Goal: Information Seeking & Learning: Learn about a topic

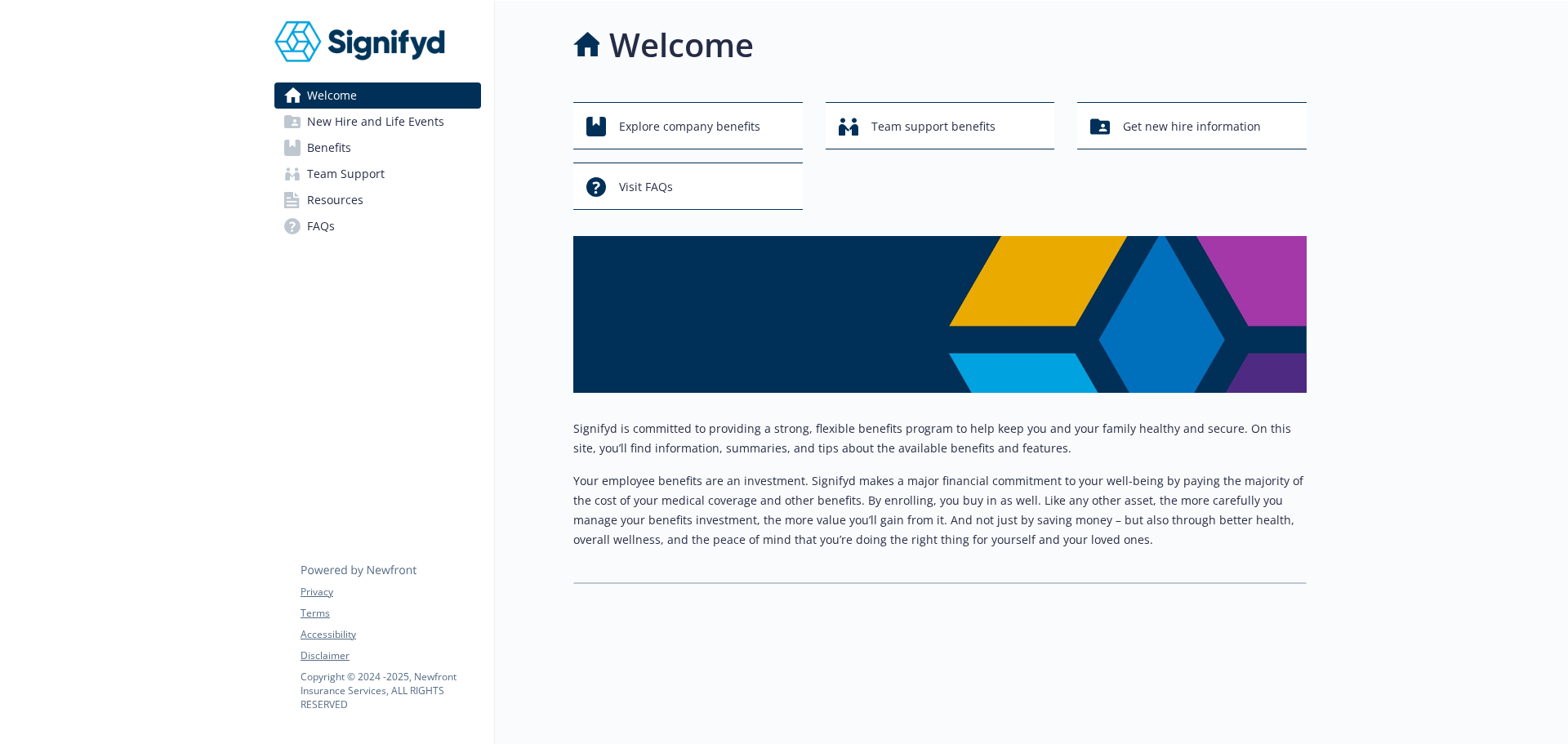
click at [389, 160] on link "Team Support" at bounding box center [377, 174] width 207 height 26
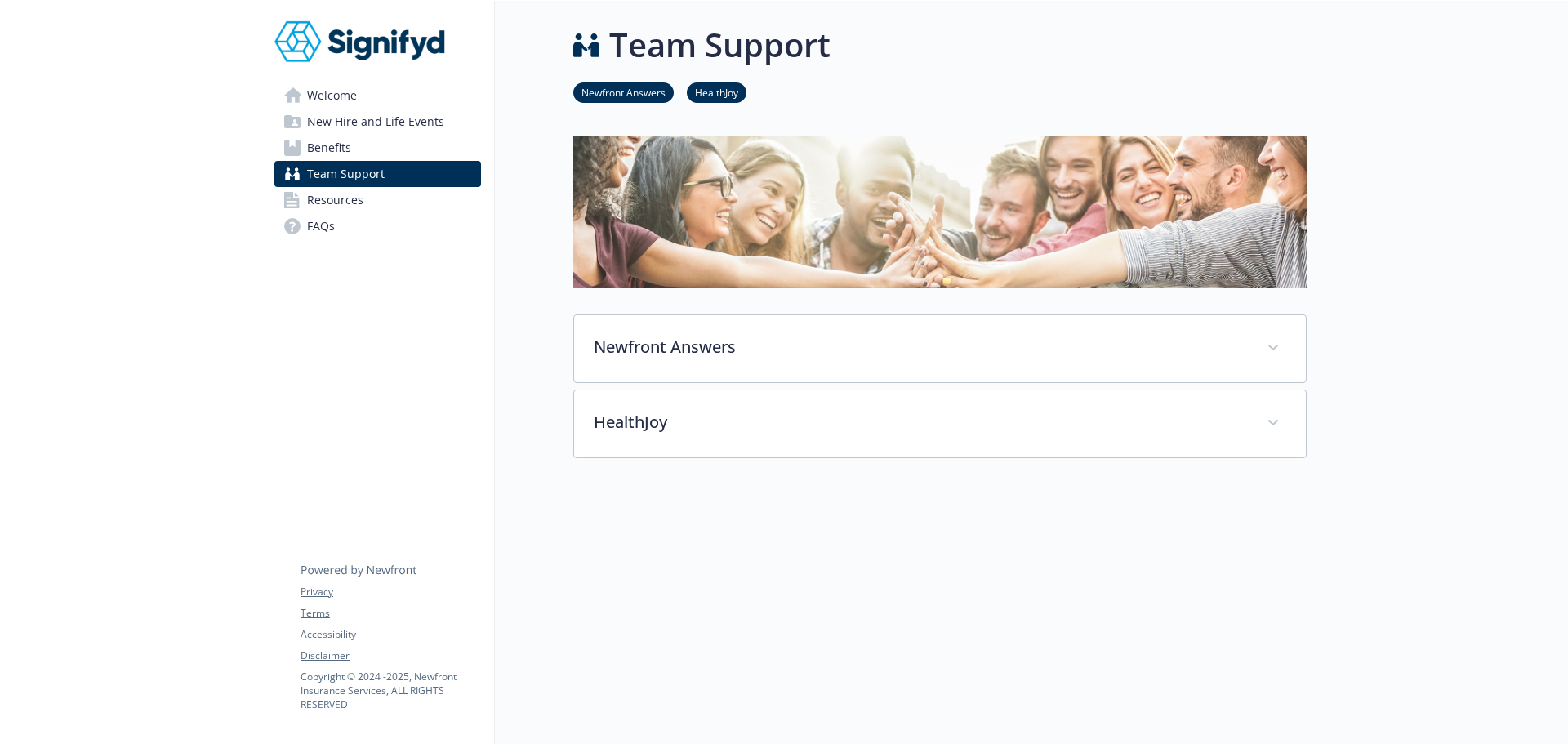
click at [389, 153] on link "Benefits" at bounding box center [377, 148] width 207 height 26
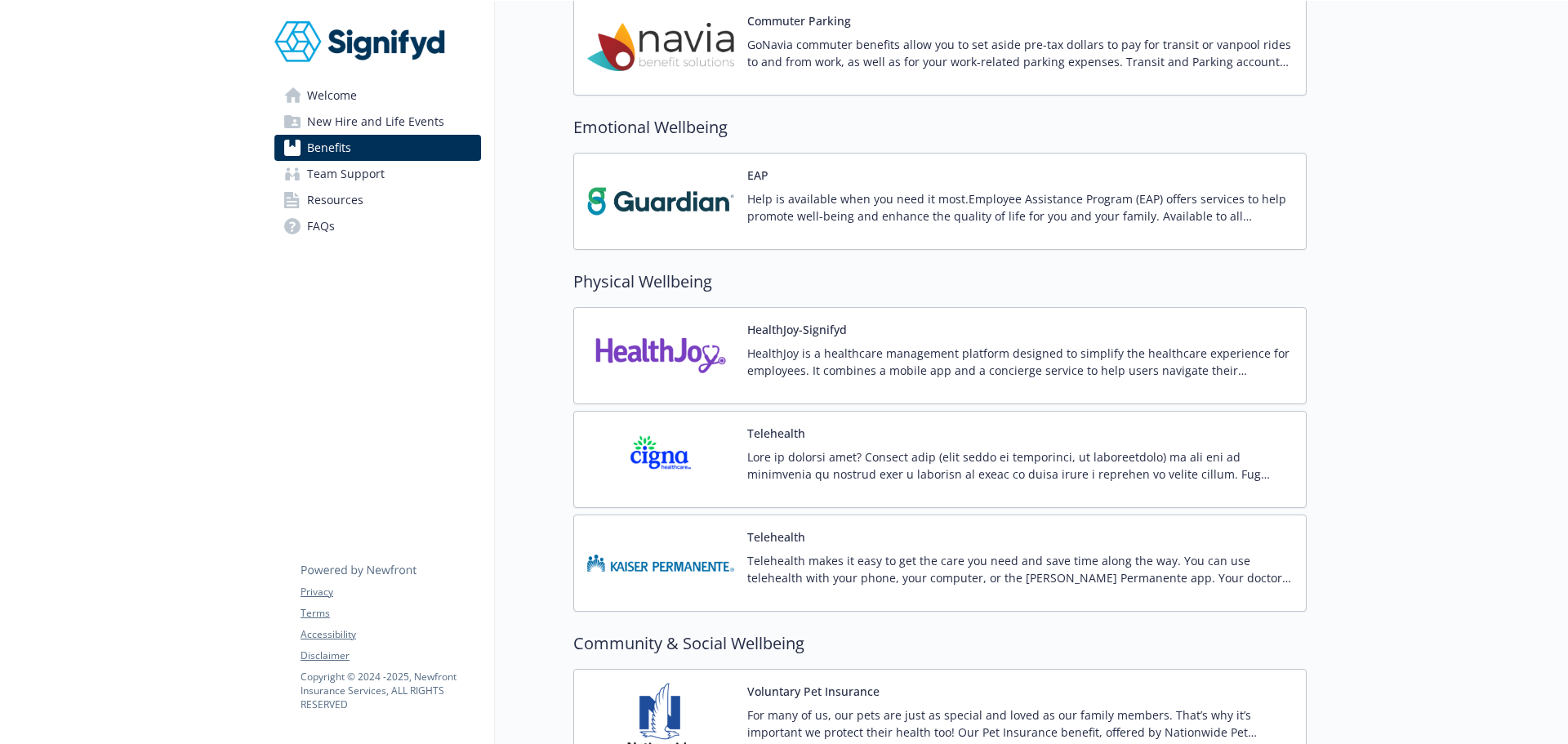
scroll to position [2417, 0]
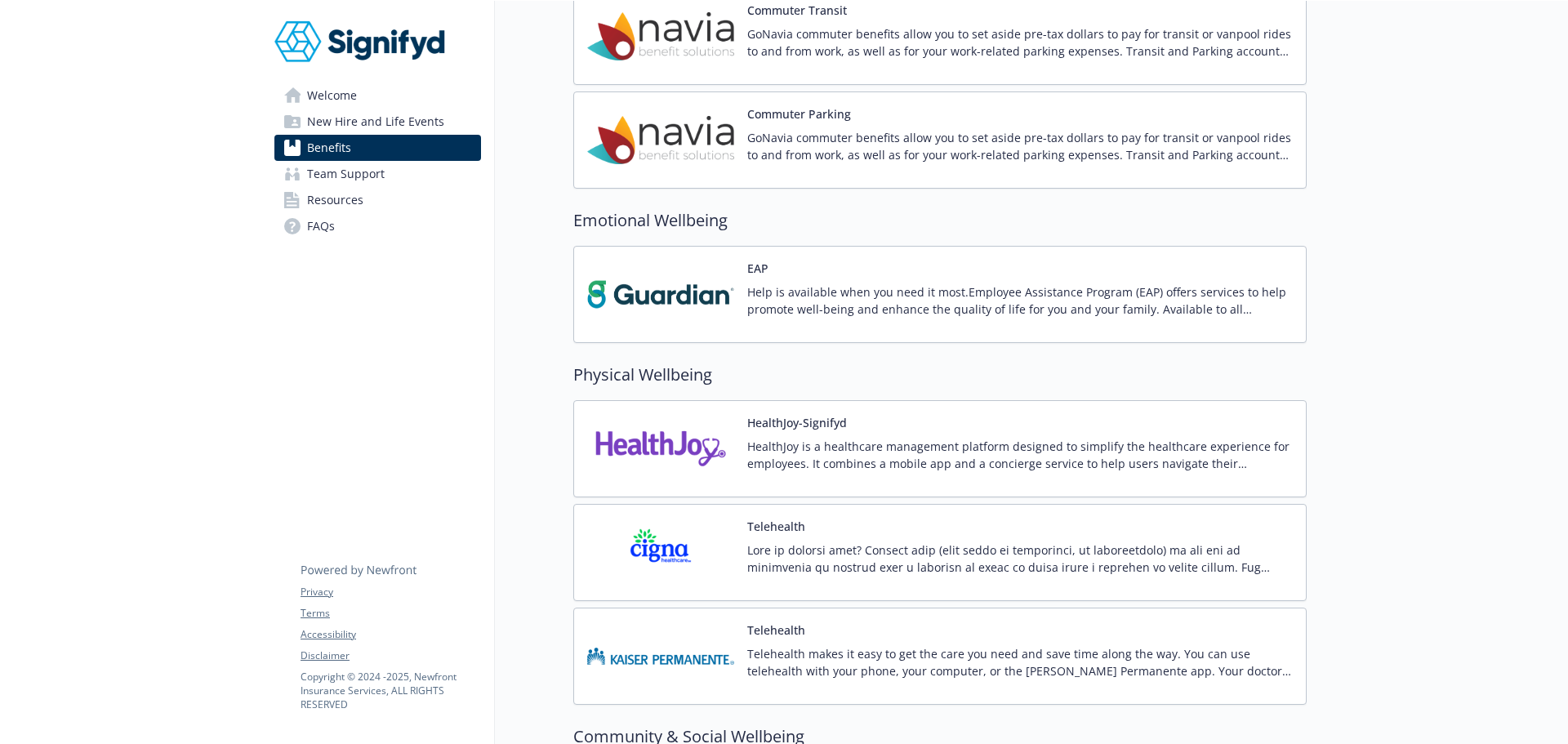
click at [766, 321] on div "Help is available when you need it most.​ Employee Assistance Program (EAP) off…" at bounding box center [1020, 306] width 546 height 46
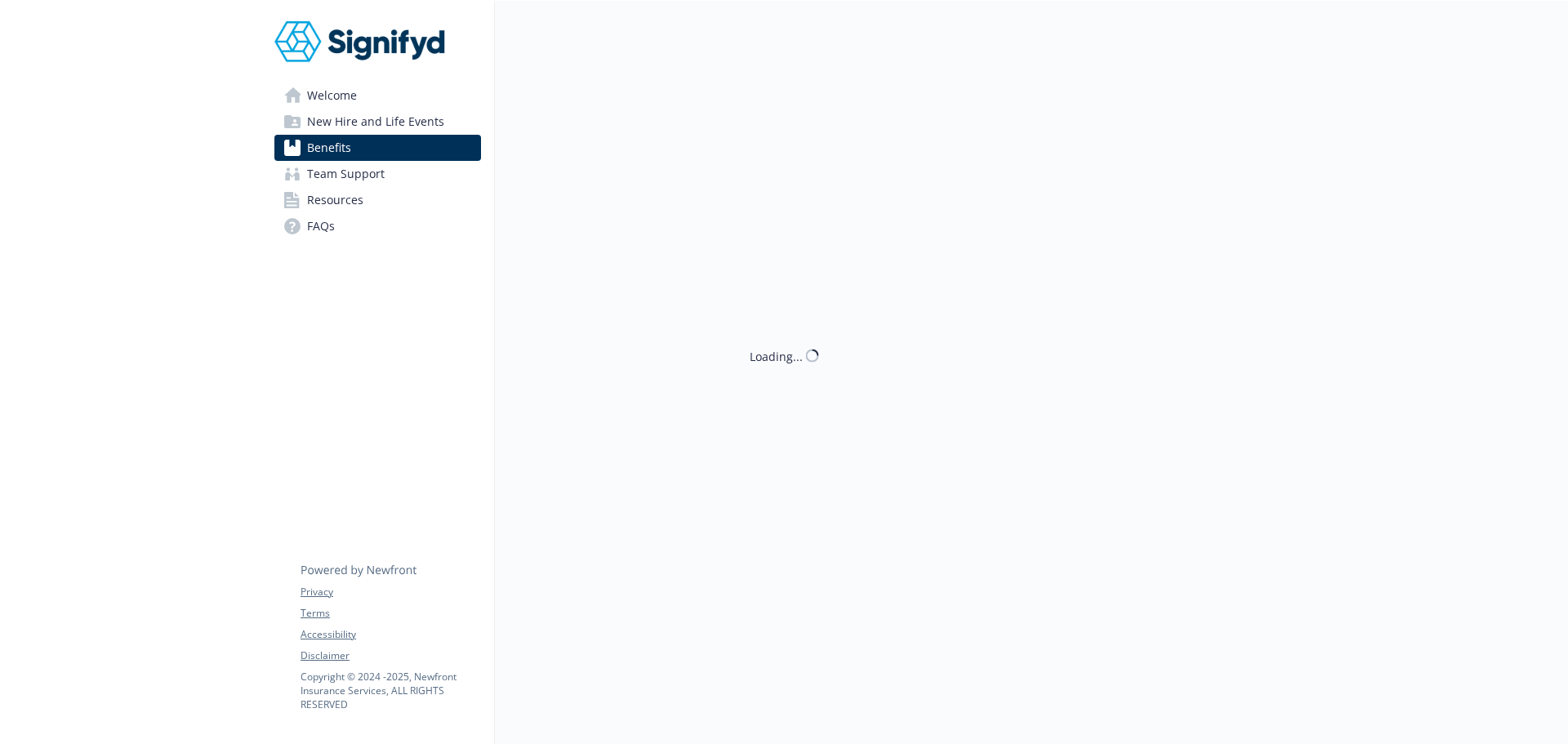
scroll to position [2417, 0]
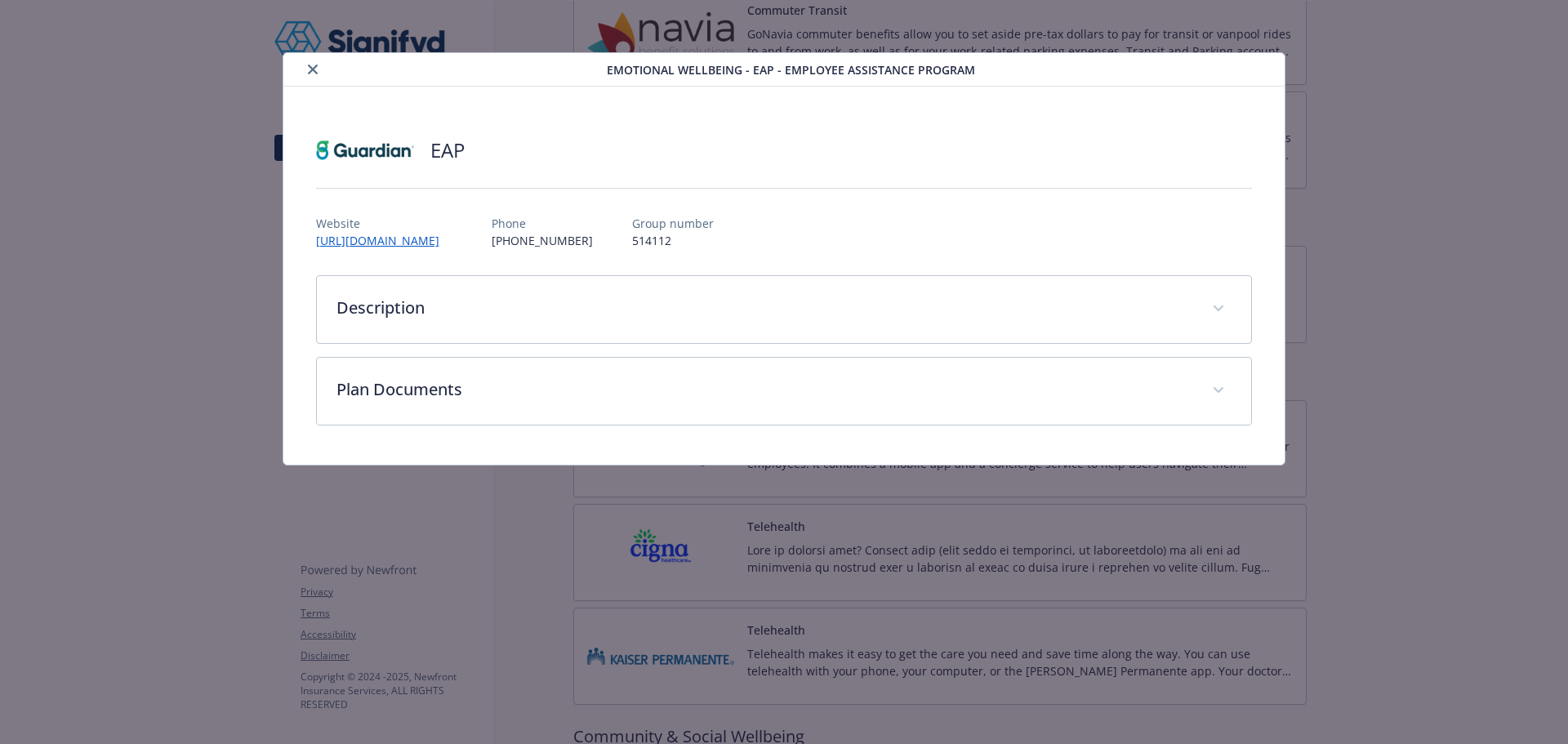
click at [314, 72] on icon "close" at bounding box center [313, 69] width 10 height 10
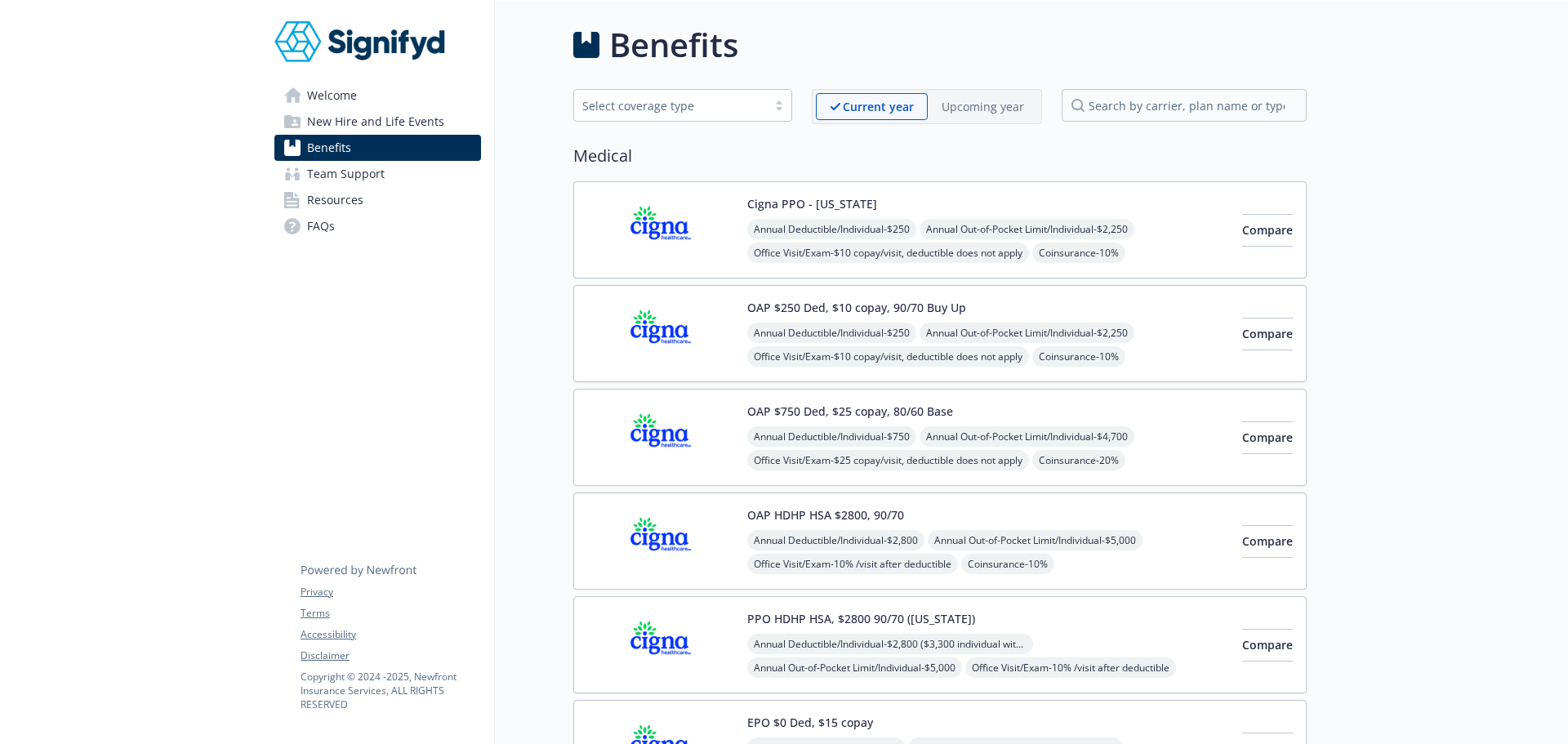
click at [1005, 101] on p "Upcoming year" at bounding box center [983, 106] width 82 height 17
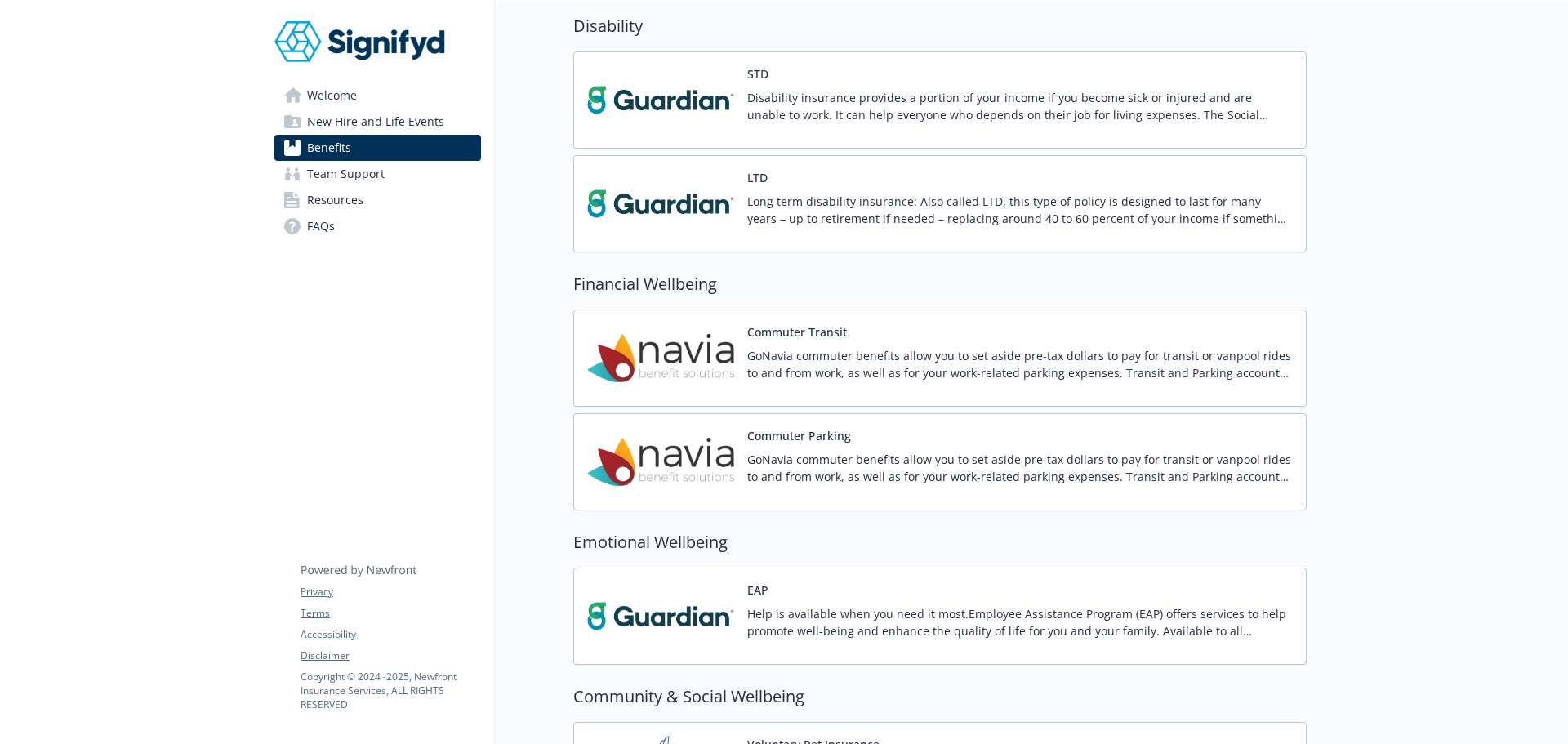
scroll to position [851, 0]
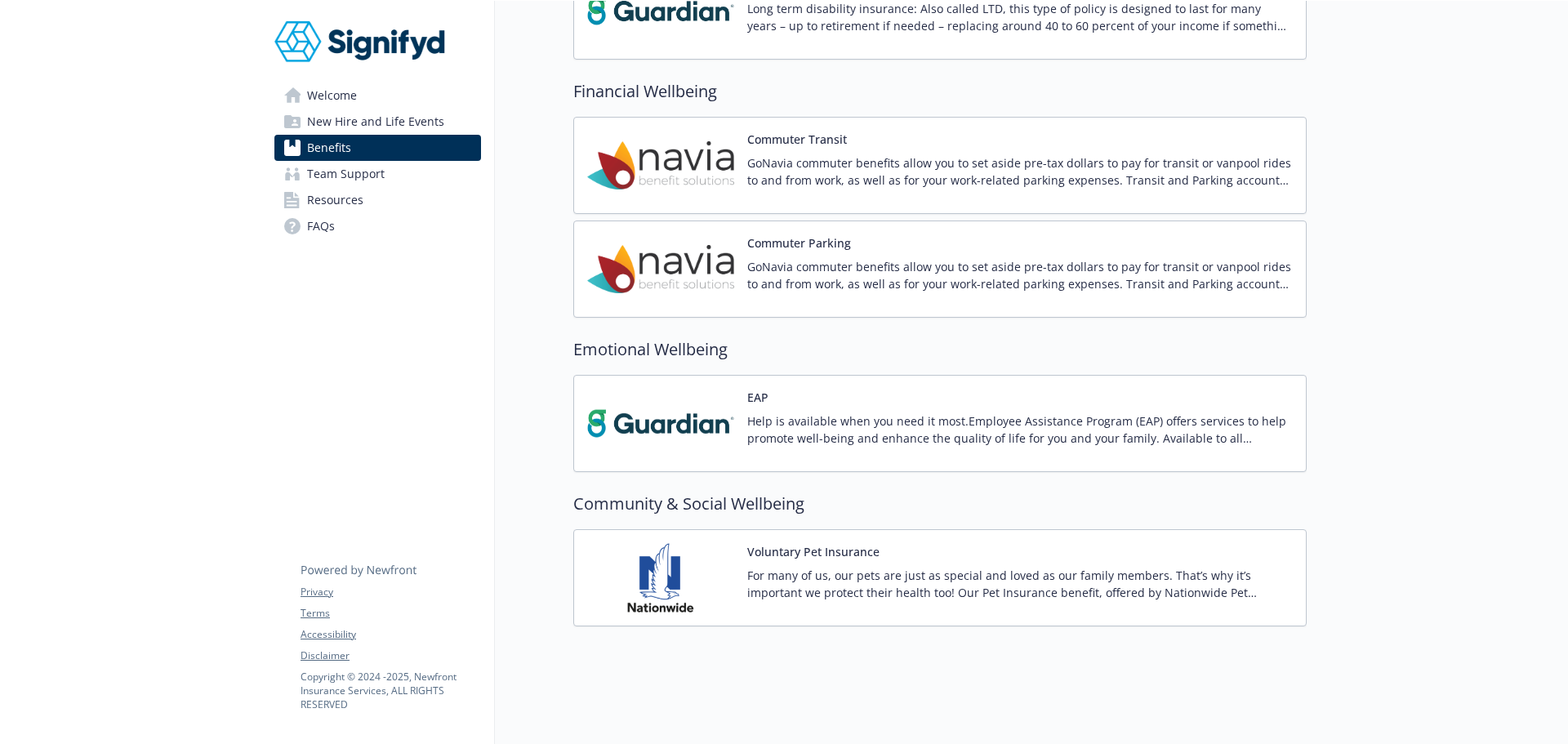
click at [692, 416] on img at bounding box center [660, 423] width 147 height 69
